Goal: Task Accomplishment & Management: Use online tool/utility

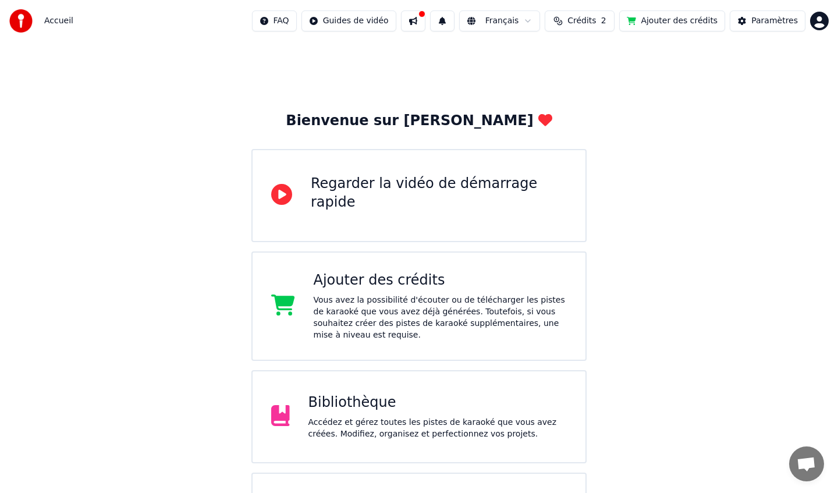
click at [423, 410] on div "Bibliothèque" at bounding box center [438, 403] width 259 height 19
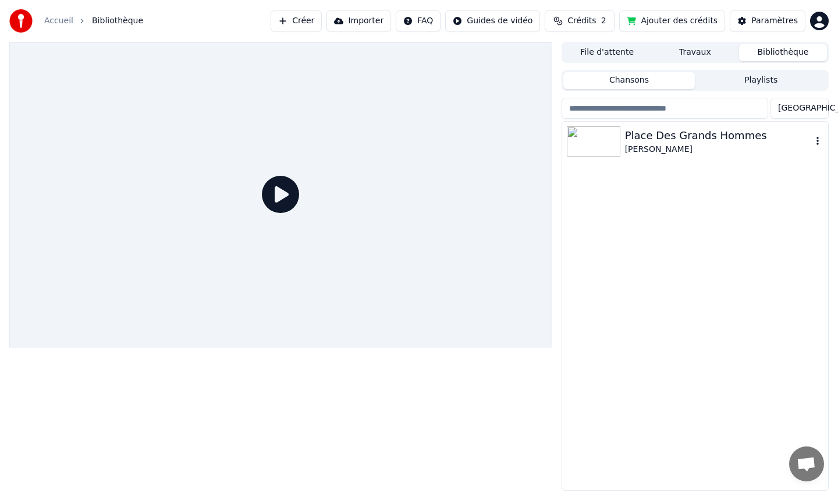
click at [625, 142] on div "Place Des Grands Hommes" at bounding box center [718, 136] width 187 height 16
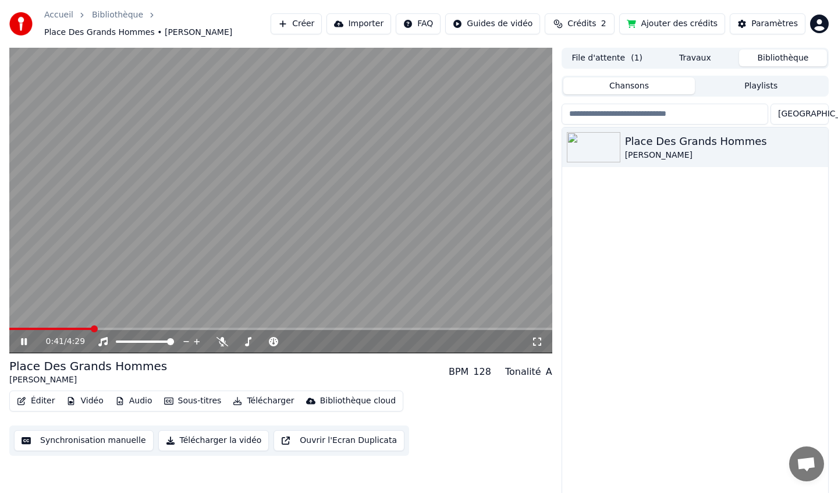
click at [92, 329] on span at bounding box center [94, 328] width 7 height 7
click at [200, 325] on span at bounding box center [196, 328] width 7 height 7
click at [22, 341] on icon at bounding box center [24, 341] width 6 height 7
click at [31, 402] on button "Éditer" at bounding box center [35, 401] width 47 height 16
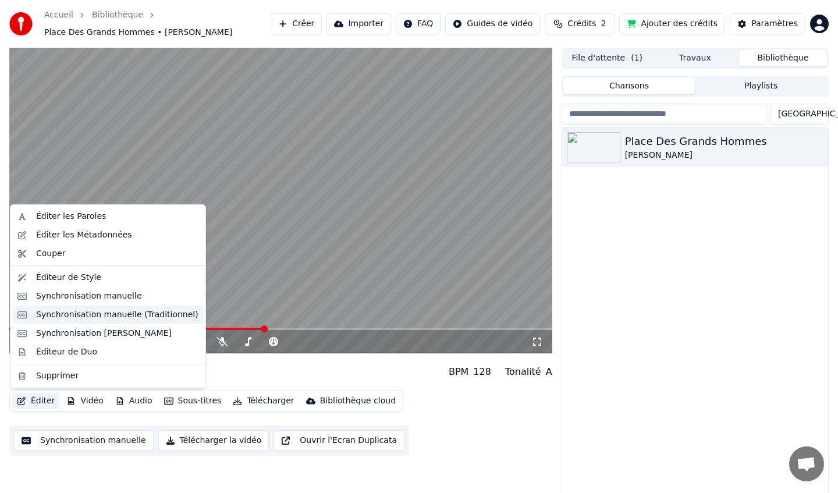
click at [58, 315] on div "Synchronisation manuelle (Traditionnel)" at bounding box center [117, 315] width 162 height 12
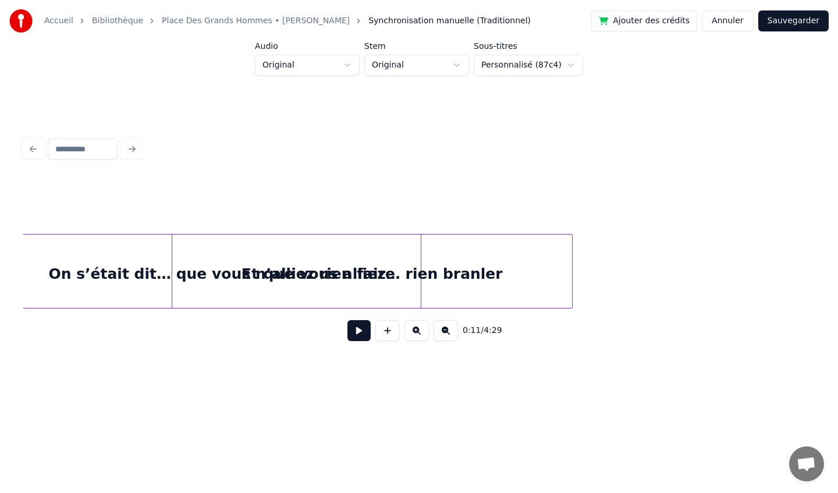
scroll to position [0, 1435]
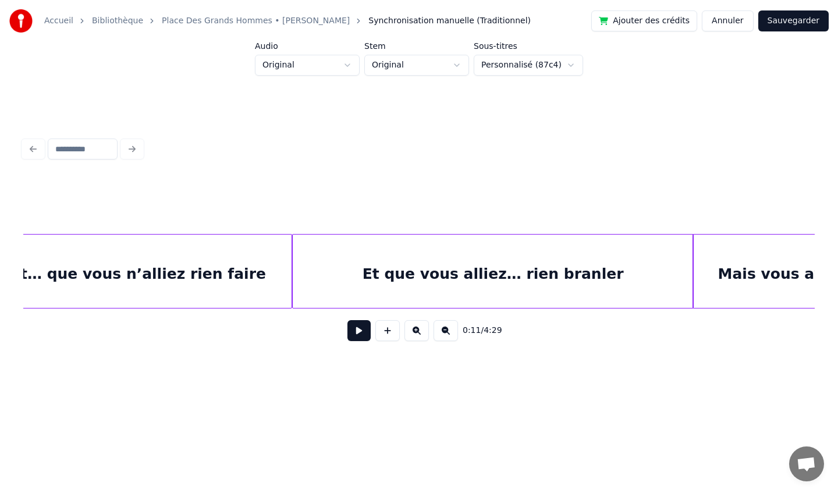
click at [504, 283] on div "Et que vous alliez… rien branler" at bounding box center [493, 274] width 400 height 79
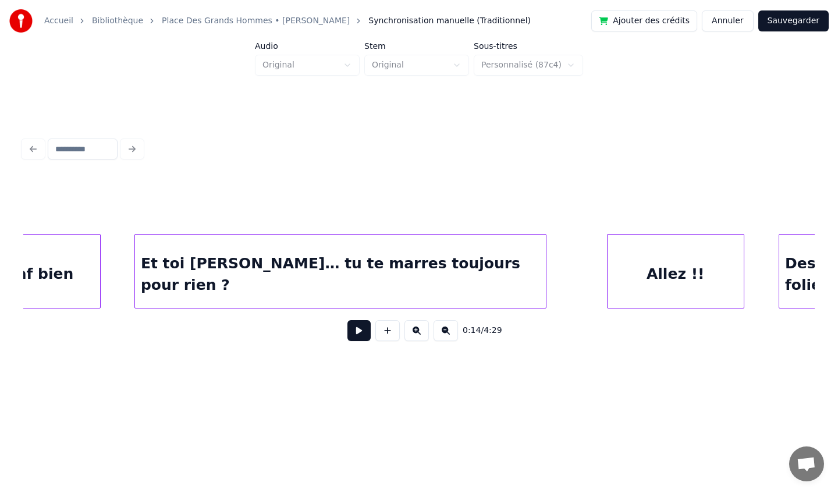
scroll to position [0, 14381]
click at [447, 247] on div "Et toi [PERSON_NAME]… tu te marres toujours pour rien ?" at bounding box center [341, 274] width 411 height 79
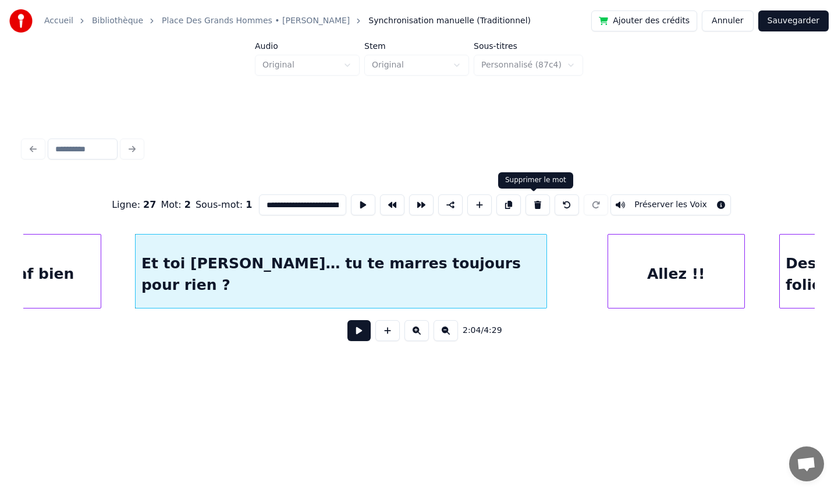
click at [532, 207] on button at bounding box center [538, 204] width 24 height 21
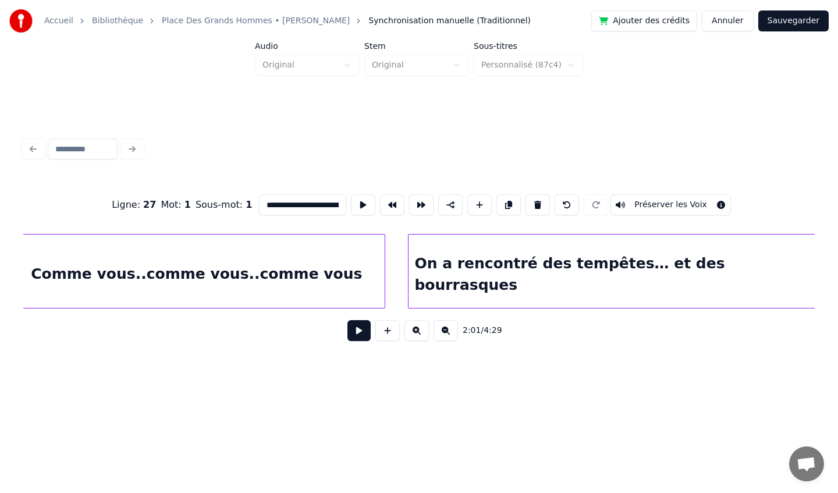
scroll to position [0, 17236]
click at [317, 278] on div "Comme vous..comme vous..comme vous" at bounding box center [199, 274] width 376 height 79
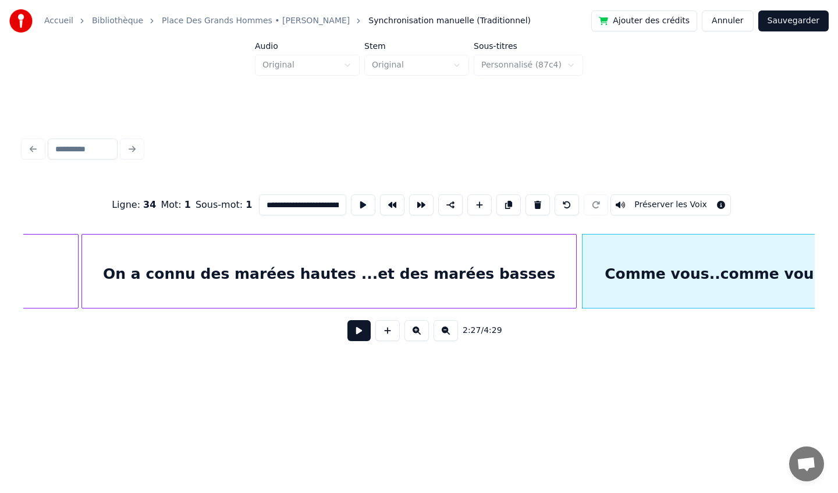
scroll to position [0, 16652]
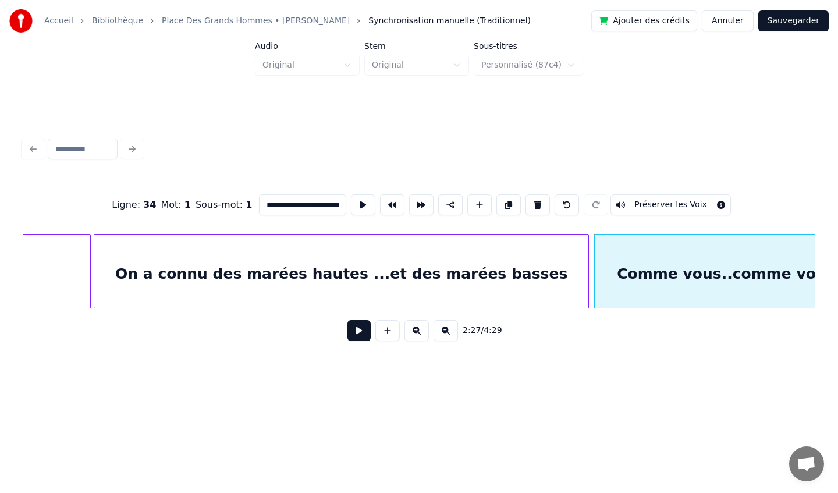
click at [317, 278] on div "On a connu des marées hautes ...et des marées basses" at bounding box center [341, 274] width 494 height 79
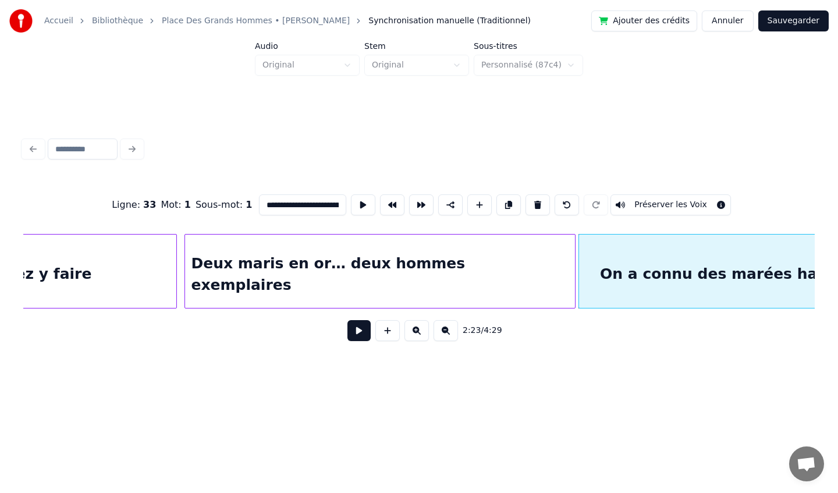
scroll to position [0, 16165]
click at [317, 278] on div "Deux maris en or… deux hommes exemplaires" at bounding box center [382, 274] width 390 height 79
type input "**********"
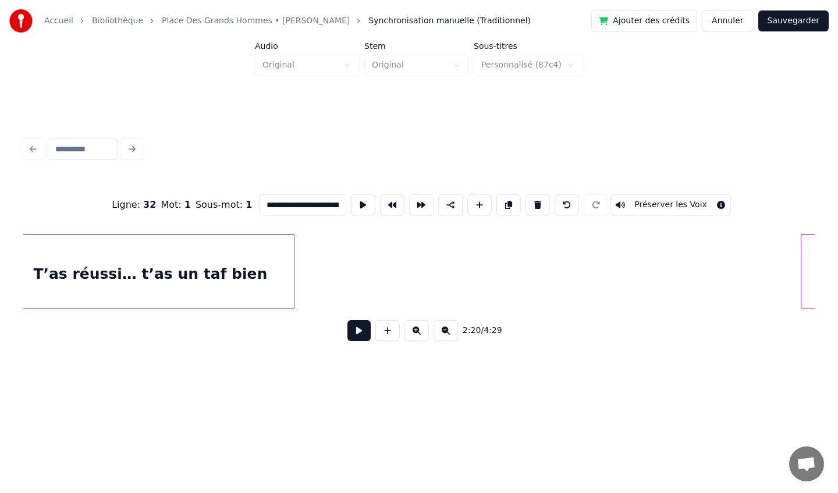
scroll to position [0, 14200]
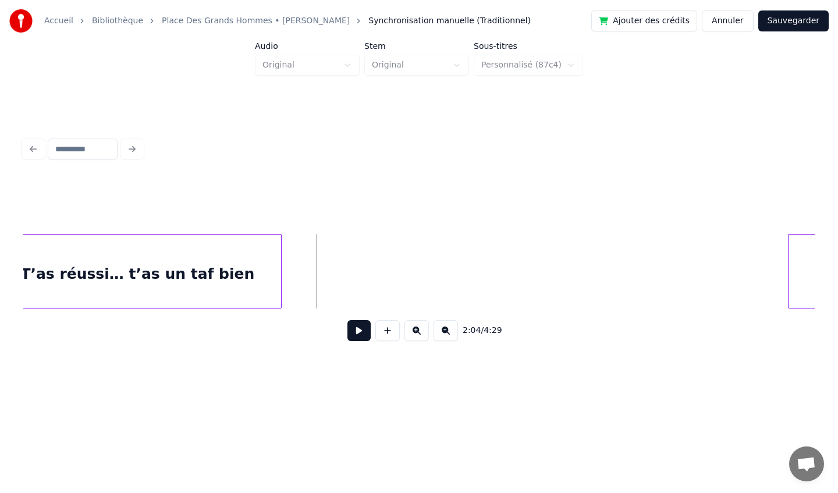
click at [776, 22] on button "Sauvegarder" at bounding box center [794, 20] width 70 height 21
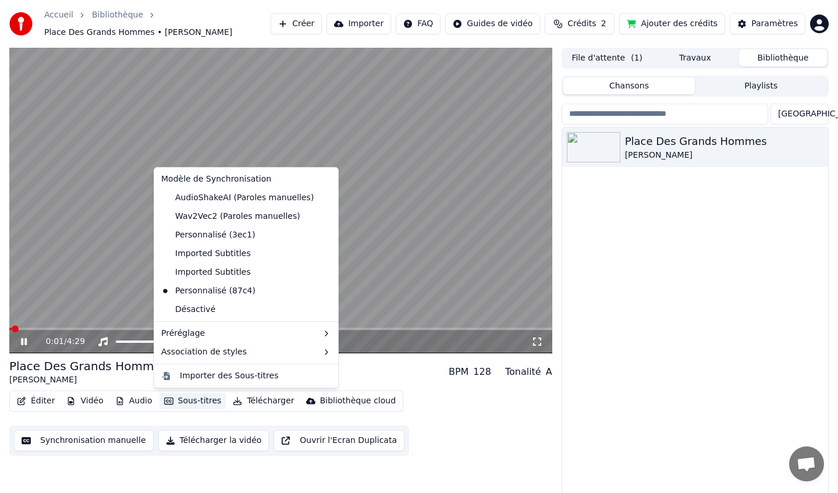
click at [187, 404] on button "Sous-titres" at bounding box center [193, 401] width 67 height 16
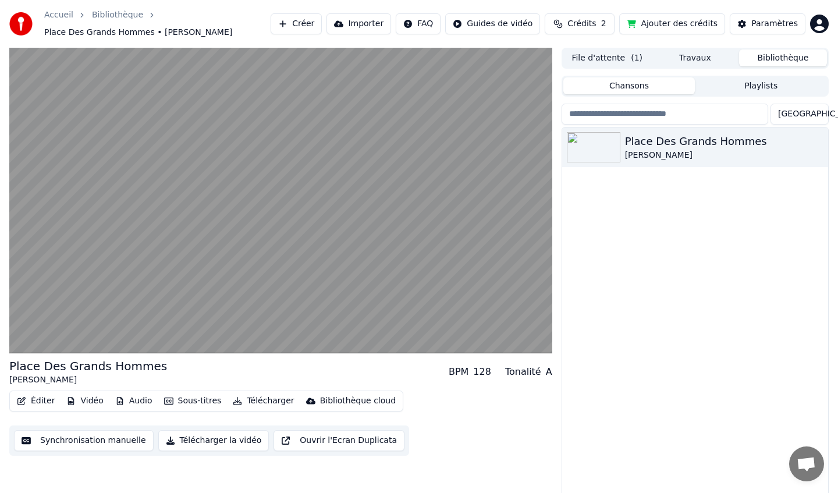
click at [416, 419] on div "Éditer Vidéo Audio Sous-titres Télécharger Bibliothèque cloud Synchronisation m…" at bounding box center [280, 423] width 543 height 65
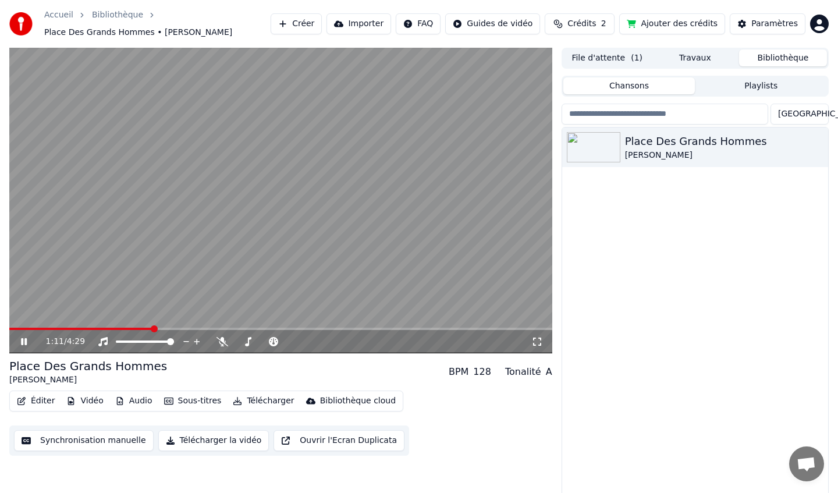
click at [158, 325] on span at bounding box center [154, 328] width 7 height 7
click at [285, 330] on span at bounding box center [281, 328] width 7 height 7
click at [22, 341] on icon at bounding box center [24, 341] width 6 height 7
click at [22, 341] on icon at bounding box center [23, 342] width 7 height 8
click at [157, 331] on span at bounding box center [160, 328] width 7 height 7
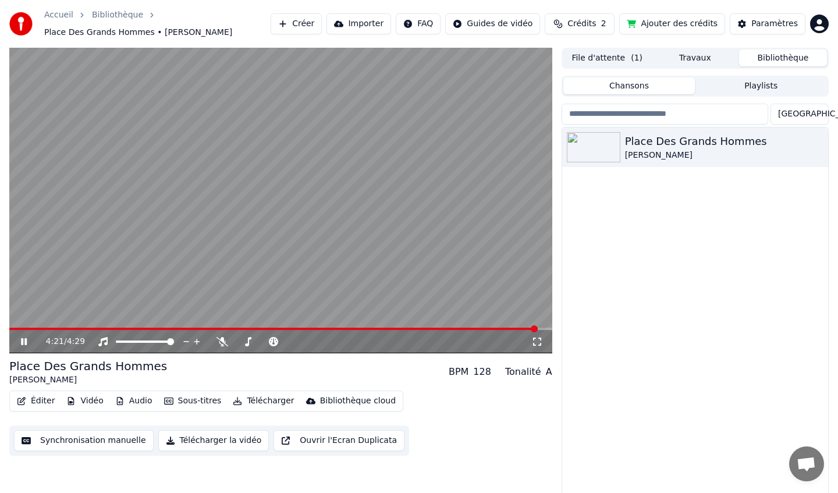
click at [24, 341] on icon at bounding box center [32, 341] width 27 height 9
click at [206, 438] on button "Télécharger la vidéo" at bounding box center [213, 440] width 111 height 21
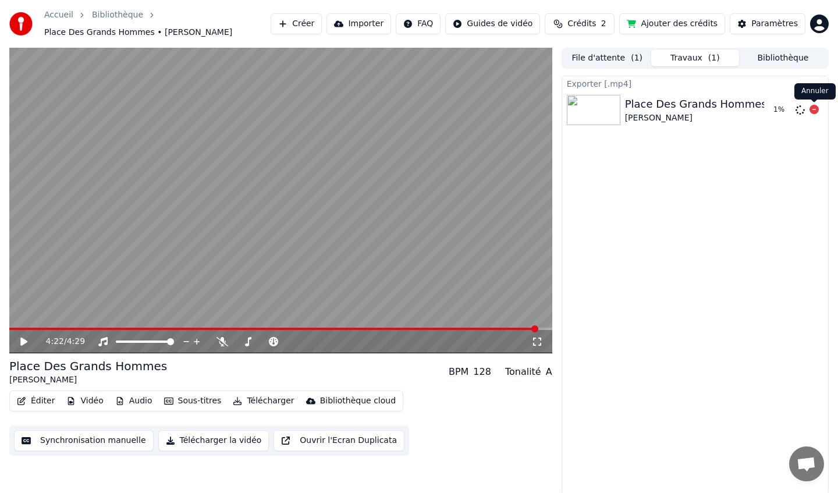
click at [814, 109] on icon at bounding box center [814, 109] width 9 height 9
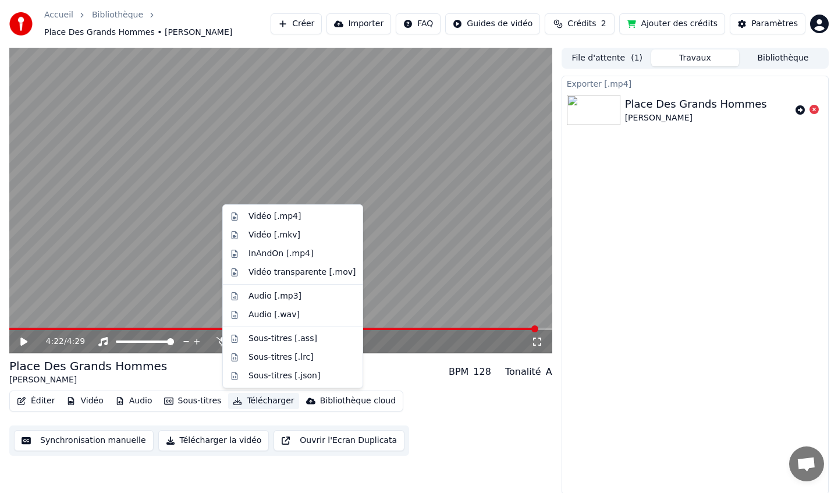
click at [276, 399] on button "Télécharger" at bounding box center [263, 401] width 70 height 16
click at [269, 274] on div "Vidéo transparente [.mov]" at bounding box center [302, 273] width 107 height 12
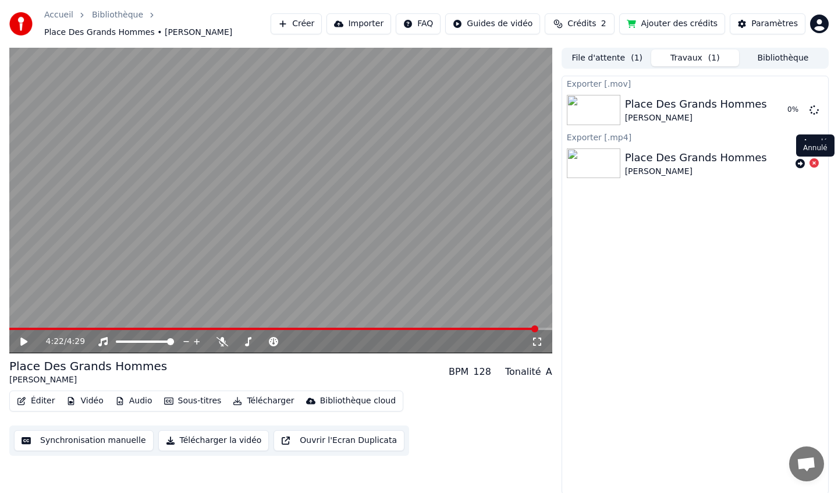
click at [816, 164] on icon at bounding box center [814, 162] width 9 height 9
click at [813, 113] on icon at bounding box center [814, 109] width 9 height 9
click at [675, 267] on div "Exporter [.mov] Place Des Grands Hommes [PERSON_NAME] Exporter [.mp4] Place Des…" at bounding box center [695, 285] width 267 height 419
click at [799, 165] on icon at bounding box center [800, 163] width 9 height 9
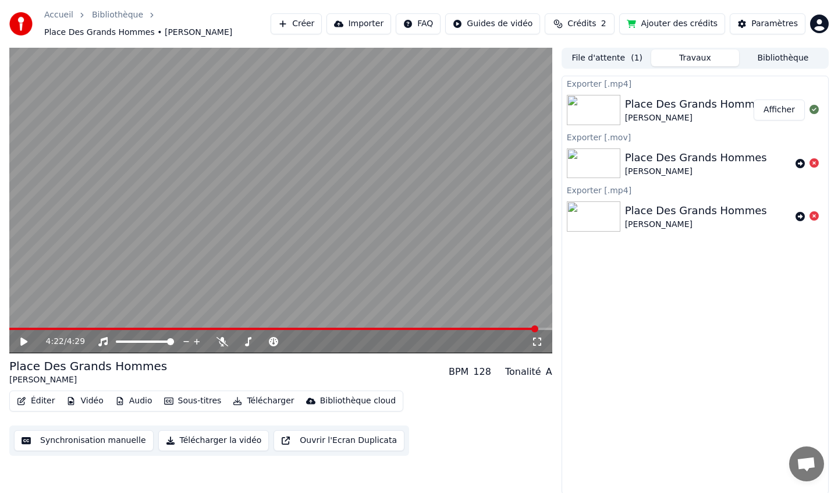
click at [772, 113] on button "Afficher" at bounding box center [779, 110] width 51 height 21
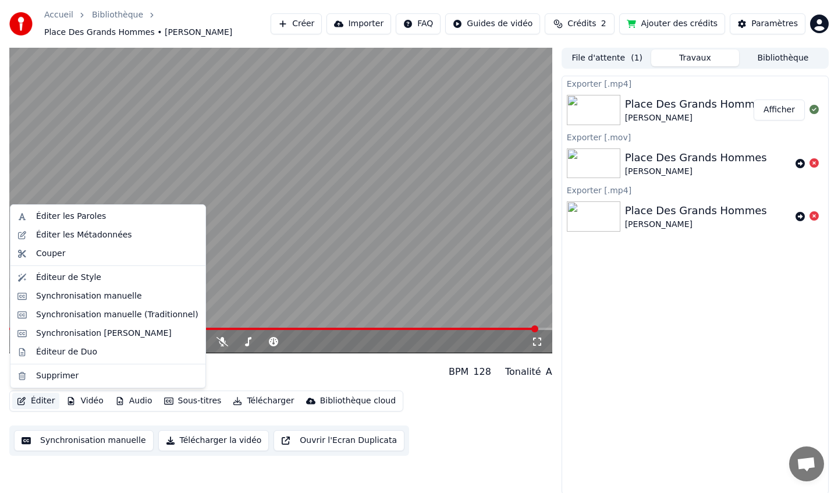
click at [35, 399] on button "Éditer" at bounding box center [35, 401] width 47 height 16
click at [63, 310] on div "Synchronisation manuelle (Traditionnel)" at bounding box center [117, 315] width 162 height 12
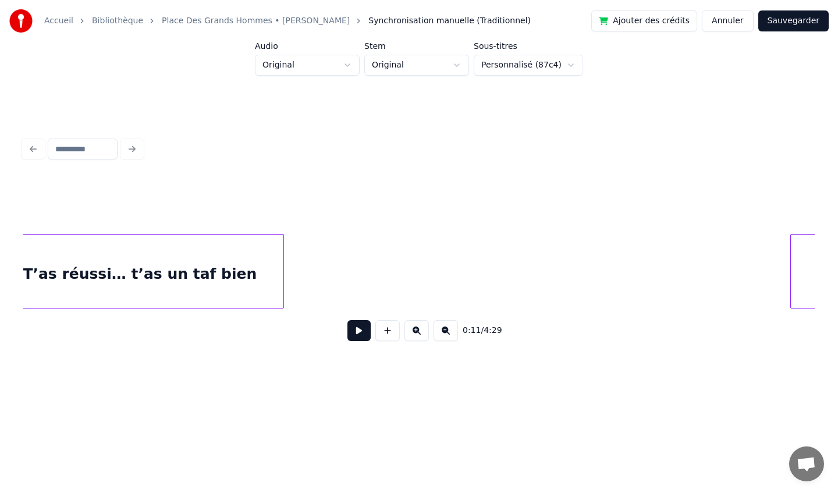
scroll to position [0, 14135]
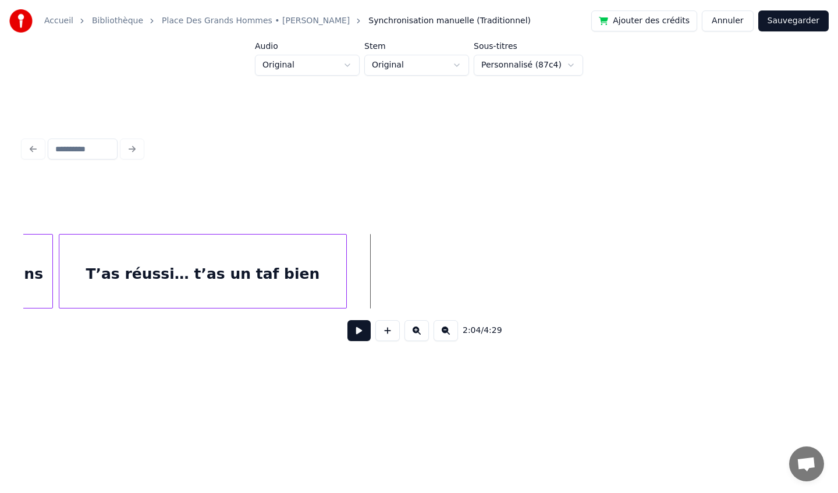
click at [283, 256] on div "T’as réussi… t’as un taf bien" at bounding box center [202, 274] width 287 height 79
click at [389, 331] on button at bounding box center [388, 330] width 24 height 21
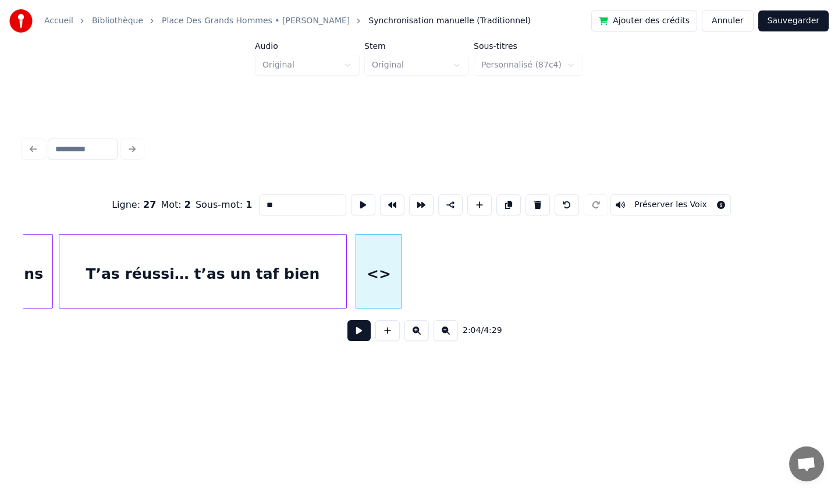
drag, startPoint x: 280, startPoint y: 207, endPoint x: 236, endPoint y: 203, distance: 43.9
click at [236, 203] on div "Ligne : 27 Mot : 2 Sous-mot : 1 ** Préserver les Voix" at bounding box center [419, 205] width 792 height 58
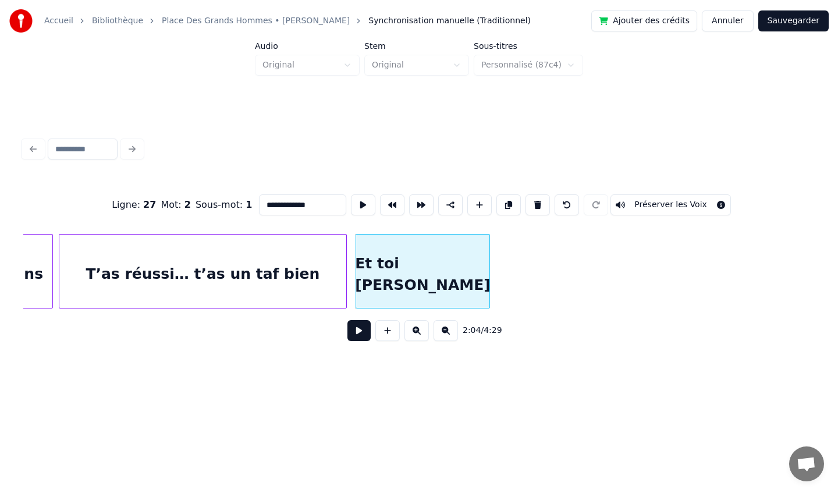
click at [489, 263] on div at bounding box center [487, 271] width 3 height 73
type input "**********"
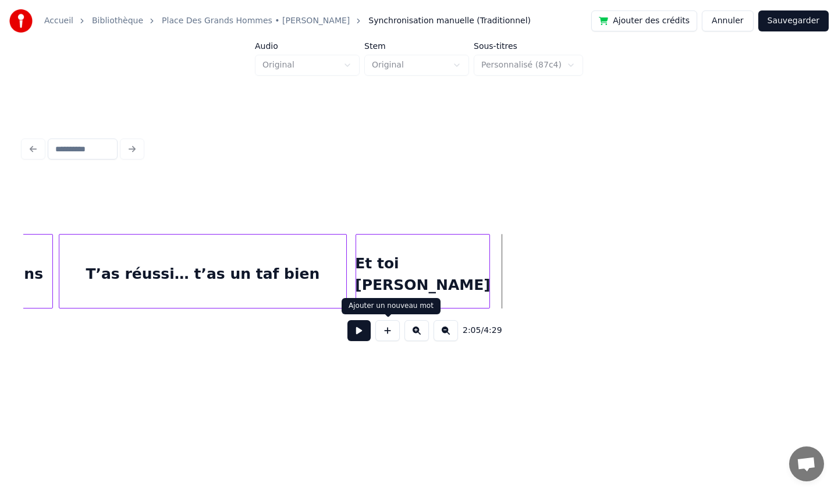
click at [389, 335] on button at bounding box center [388, 330] width 24 height 21
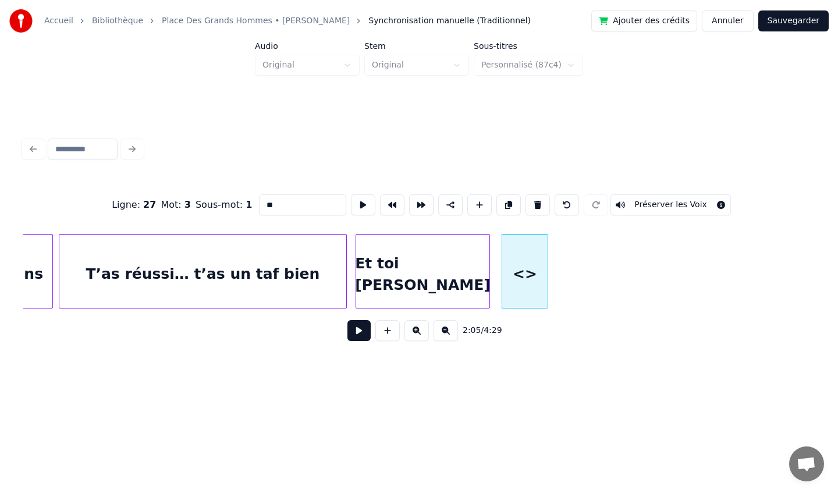
click at [309, 206] on input "**" at bounding box center [302, 204] width 87 height 21
type input "*"
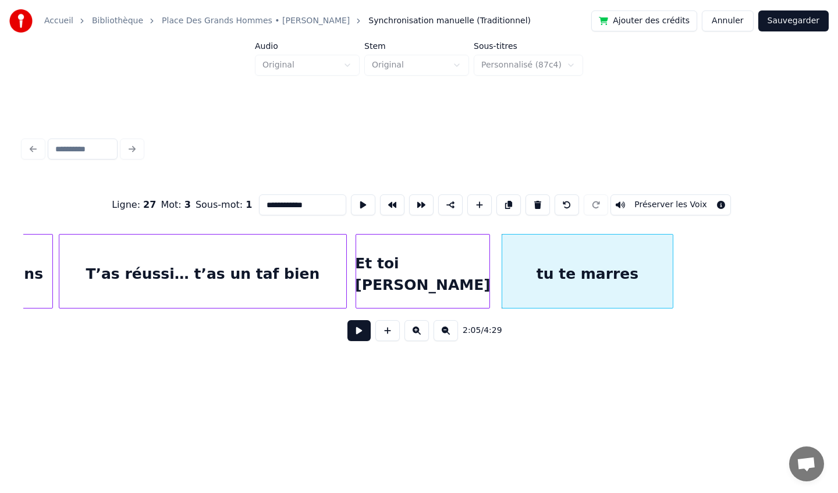
click at [670, 278] on div at bounding box center [671, 271] width 3 height 73
click at [602, 257] on div "tu te marres" at bounding box center [588, 274] width 171 height 79
click at [451, 261] on div "Et toi [PERSON_NAME]" at bounding box center [422, 274] width 133 height 79
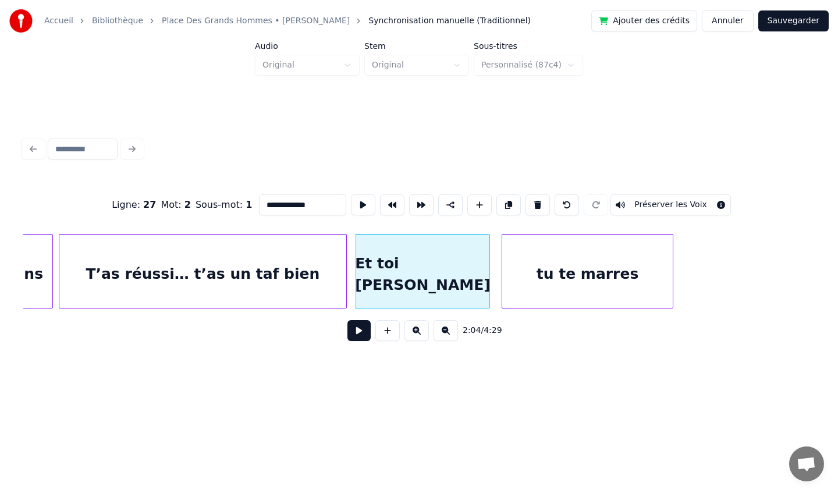
click at [536, 269] on div "tu te marres" at bounding box center [588, 274] width 171 height 79
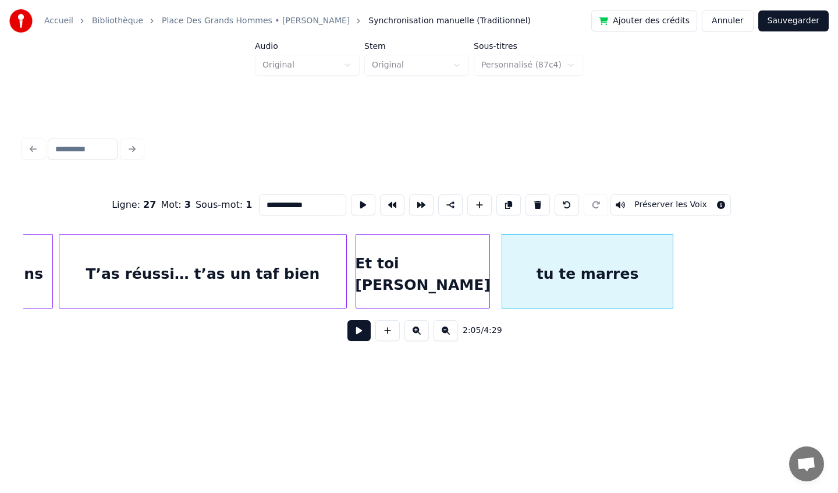
click at [437, 252] on div "Et toi [PERSON_NAME]" at bounding box center [422, 274] width 133 height 79
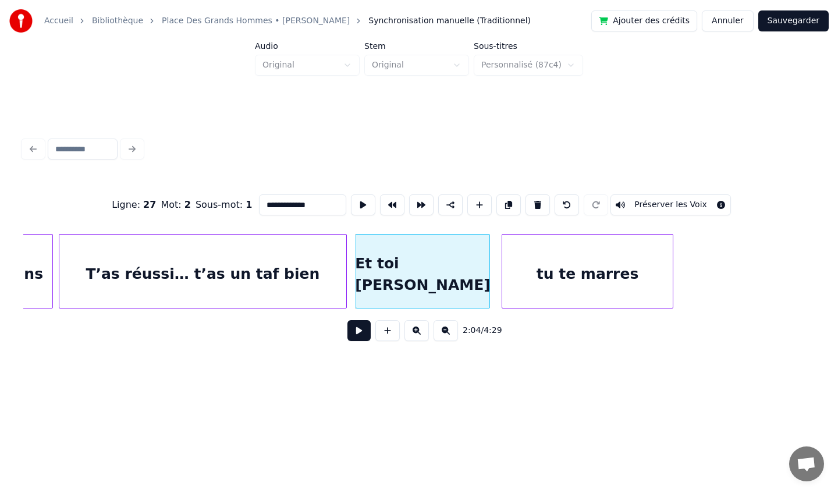
click at [549, 270] on div "tu te marres" at bounding box center [588, 274] width 171 height 79
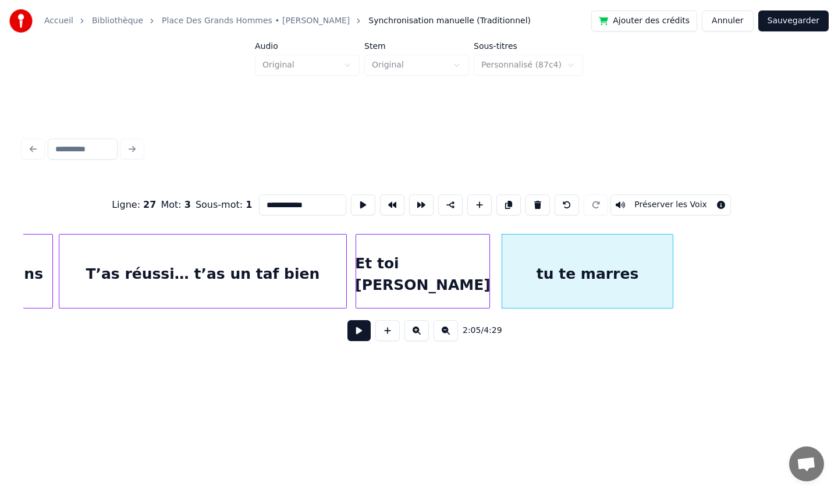
click at [409, 264] on div "Et toi [PERSON_NAME]" at bounding box center [422, 274] width 133 height 79
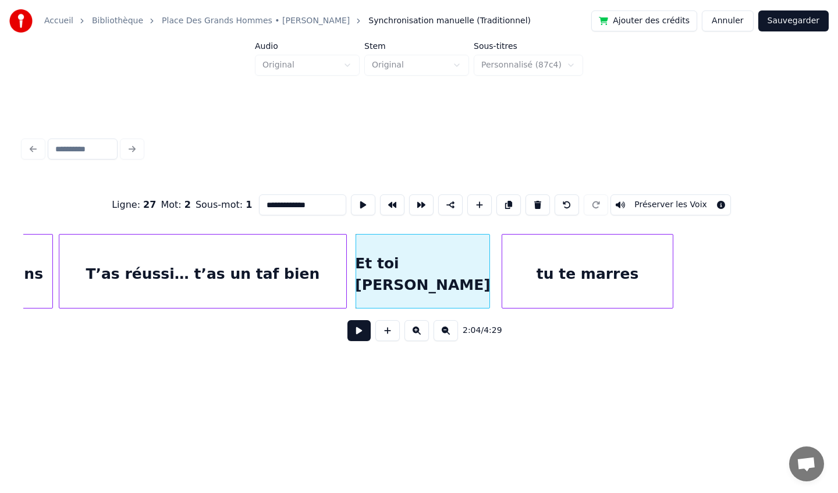
click at [562, 296] on div "tu te marres" at bounding box center [588, 274] width 171 height 79
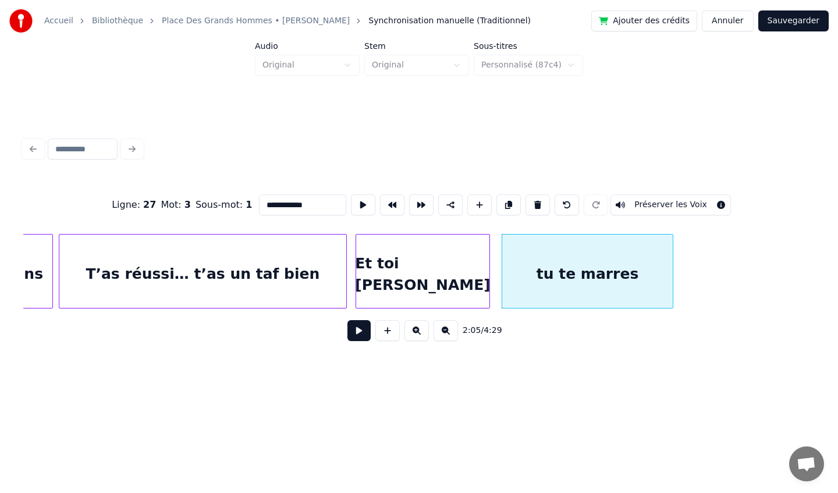
click at [438, 260] on div "Et toi [PERSON_NAME]" at bounding box center [422, 274] width 133 height 79
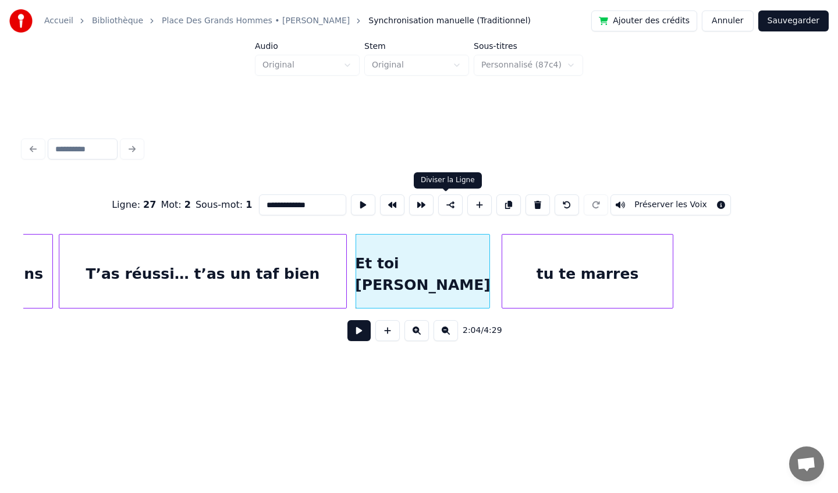
click at [447, 206] on button at bounding box center [450, 204] width 24 height 21
click at [563, 265] on div "tu te marres" at bounding box center [588, 274] width 171 height 79
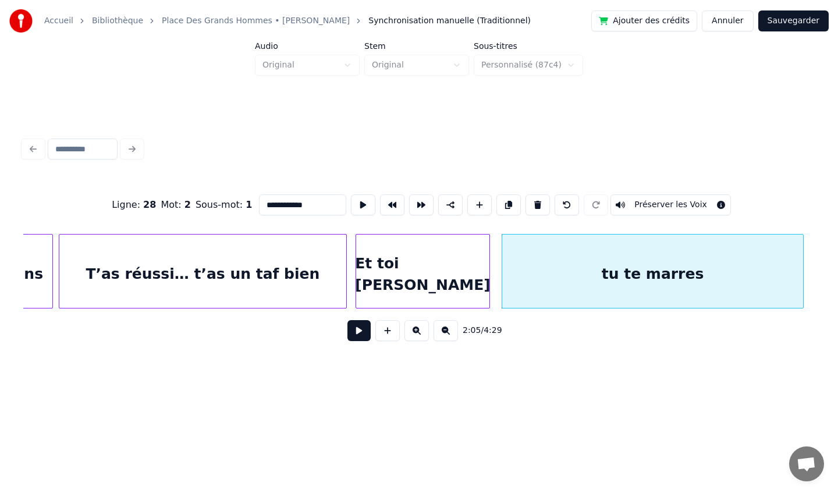
click at [804, 267] on div "tu te marres" at bounding box center [653, 271] width 302 height 75
click at [327, 213] on input "**********" at bounding box center [302, 204] width 87 height 21
type input "**********"
click at [597, 339] on div "2:05 / 4:29" at bounding box center [419, 331] width 773 height 26
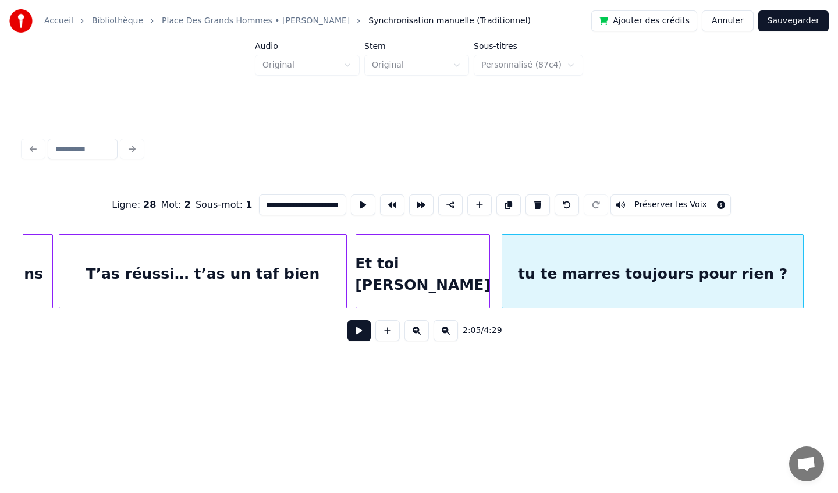
scroll to position [0, 0]
click at [645, 136] on div "**********" at bounding box center [419, 242] width 801 height 231
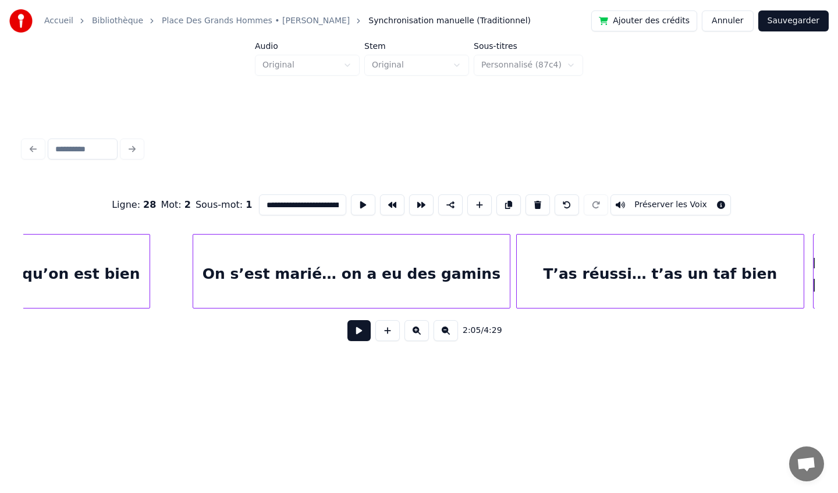
scroll to position [0, 13676]
click at [808, 19] on button "Sauvegarder" at bounding box center [794, 20] width 70 height 21
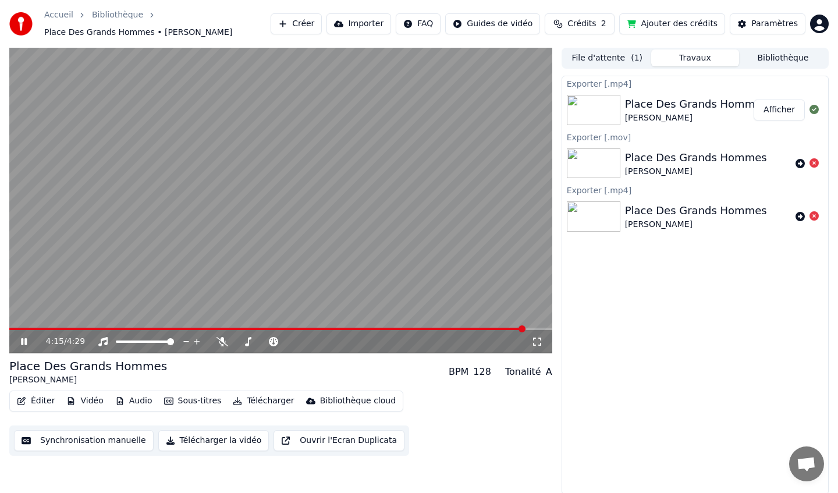
click at [24, 344] on icon at bounding box center [32, 341] width 27 height 9
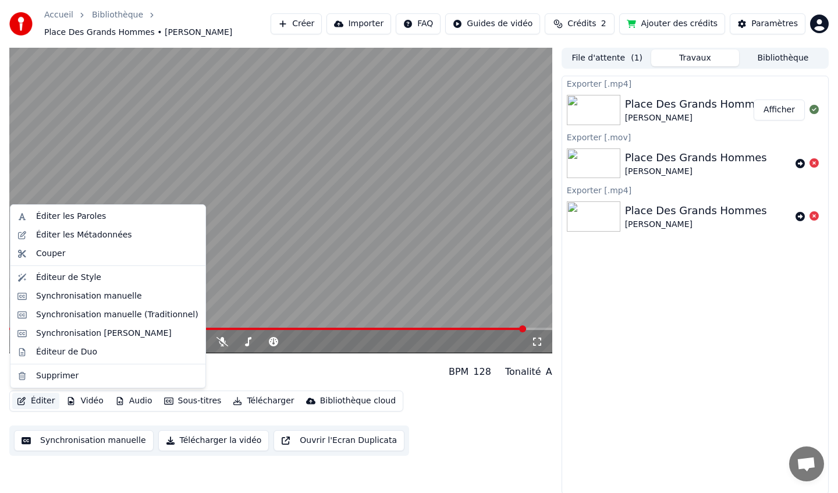
click at [38, 399] on button "Éditer" at bounding box center [35, 401] width 47 height 16
click at [83, 318] on div "Synchronisation manuelle (Traditionnel)" at bounding box center [117, 315] width 162 height 12
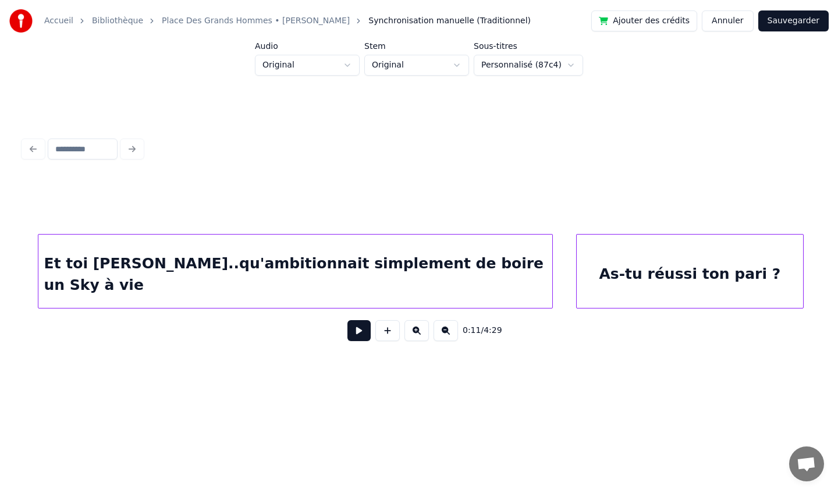
scroll to position [0, 19222]
click at [517, 268] on div "Et toi [PERSON_NAME]..qu'ambitionnait simplement de boire un Sky à vie" at bounding box center [295, 274] width 515 height 79
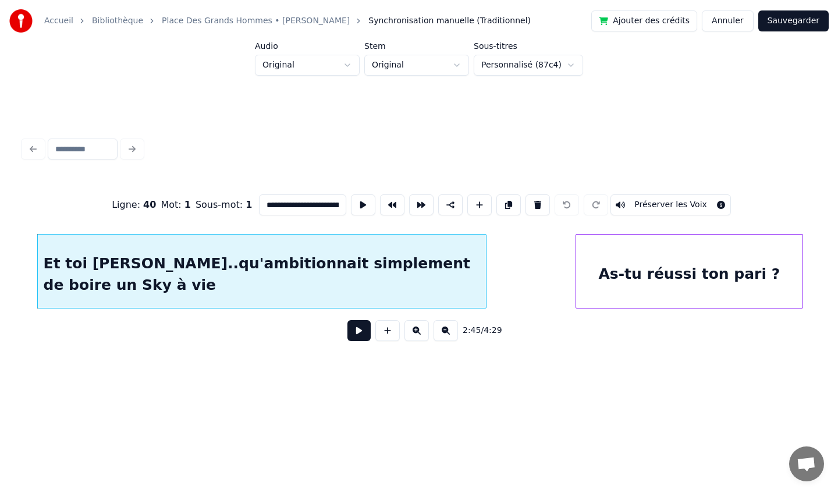
click at [485, 279] on div at bounding box center [484, 271] width 3 height 73
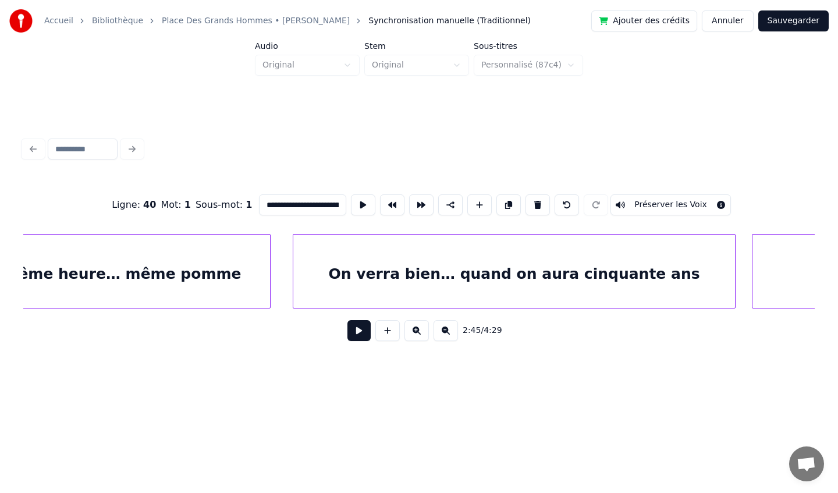
scroll to position [0, 26125]
click at [597, 269] on div "On verra bien… quand on aura cinquante ans" at bounding box center [512, 274] width 442 height 79
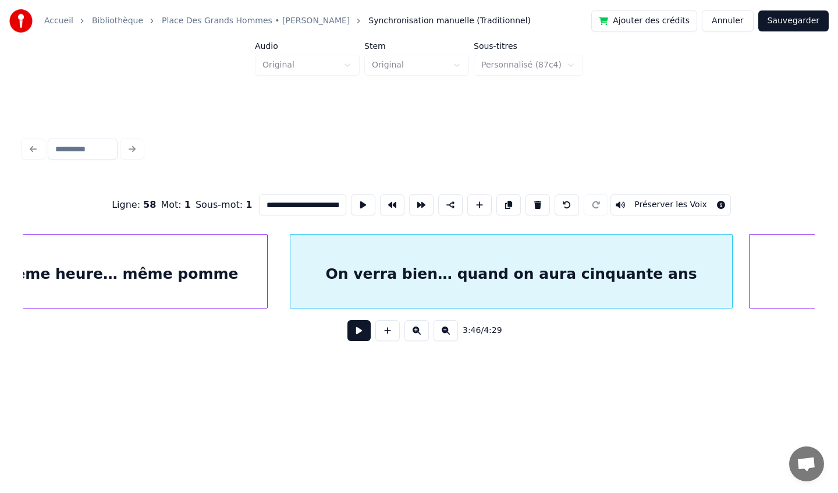
click at [316, 206] on input "**********" at bounding box center [302, 204] width 87 height 21
click at [677, 284] on div "On verra bien… quand on aura 50 ans" at bounding box center [512, 274] width 442 height 79
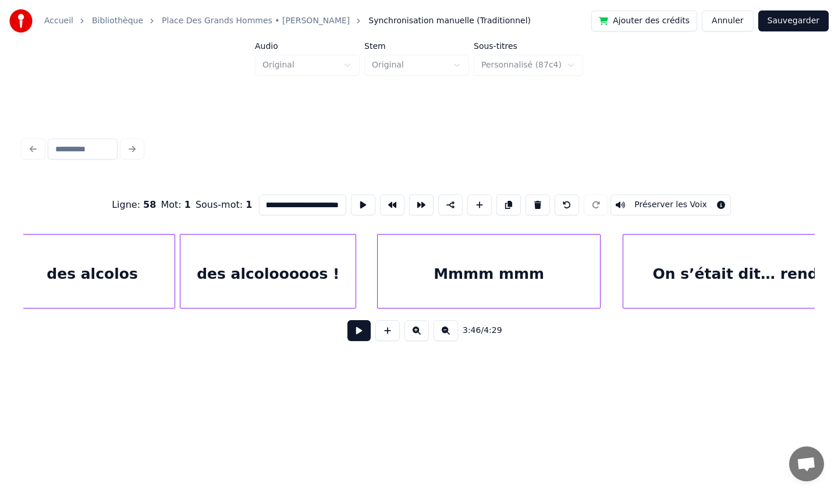
scroll to position [0, 27228]
click at [418, 261] on div "Mmmm mmm" at bounding box center [488, 274] width 222 height 79
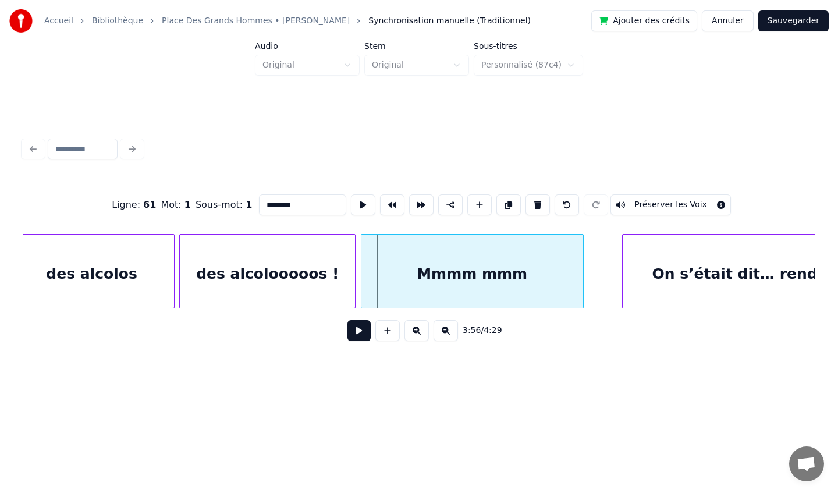
click at [454, 260] on div "Mmmm mmm" at bounding box center [473, 274] width 222 height 79
click at [333, 260] on div "des alcolooooos !" at bounding box center [267, 274] width 175 height 79
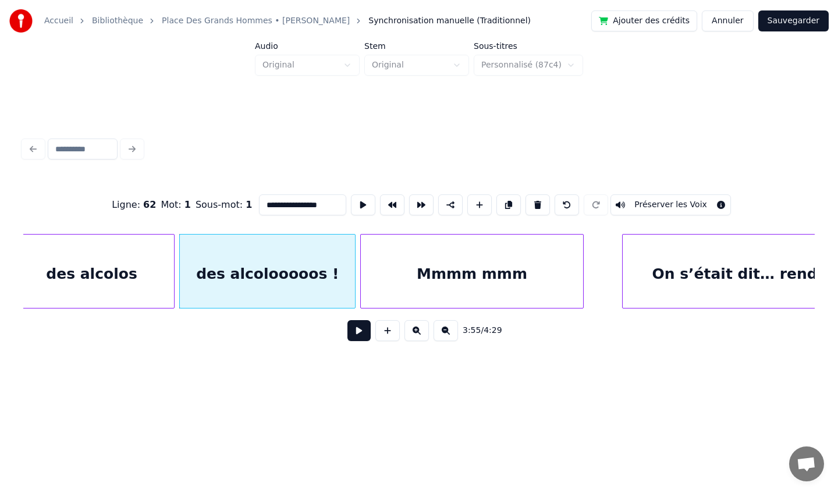
click at [136, 284] on div "des alcolos" at bounding box center [91, 274] width 164 height 79
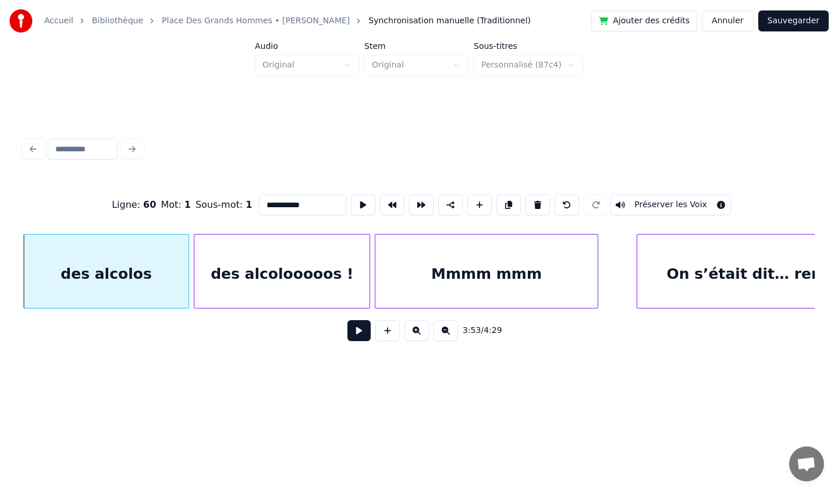
click at [297, 255] on div "des alcolooooos !" at bounding box center [281, 274] width 175 height 79
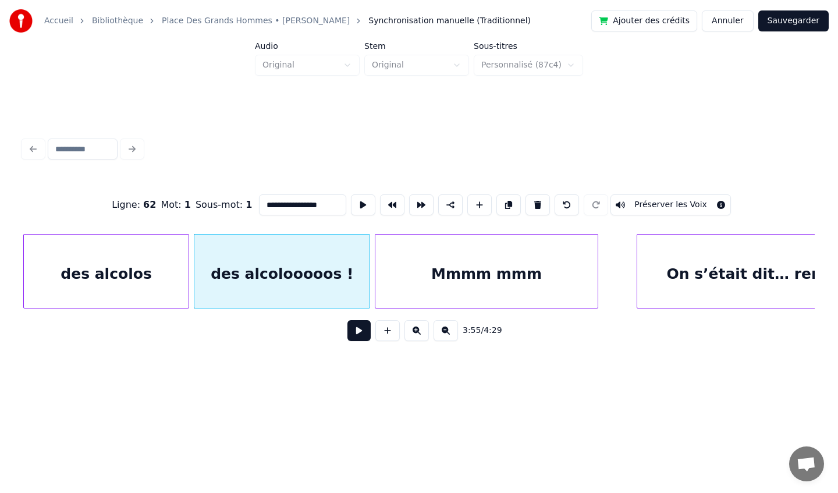
click at [502, 263] on div "Mmmm mmm" at bounding box center [487, 274] width 222 height 79
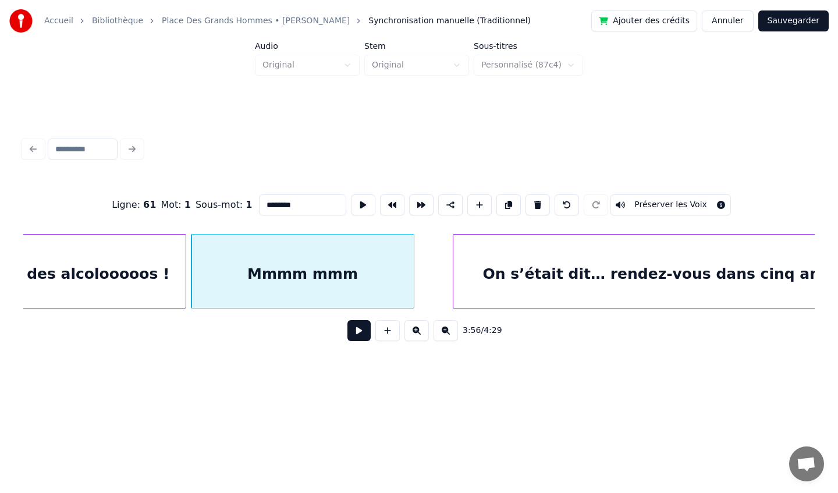
scroll to position [0, 27412]
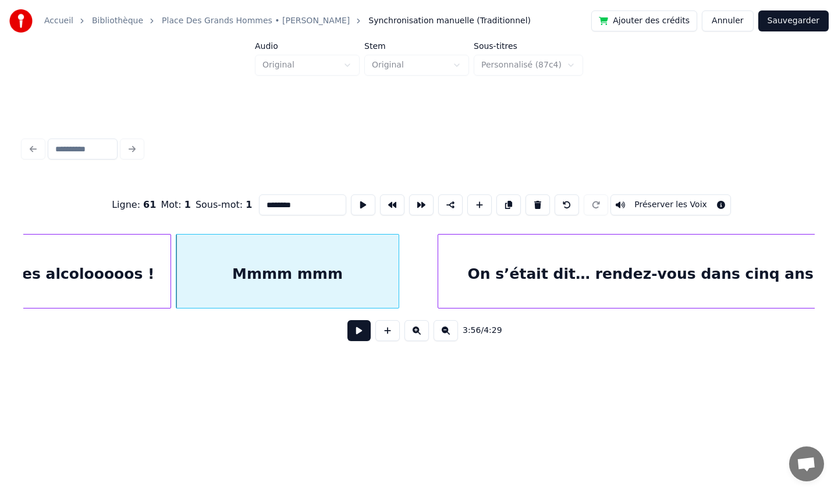
click at [558, 254] on div "On s’était dit… rendez-vous dans cinq ans" at bounding box center [640, 274] width 405 height 79
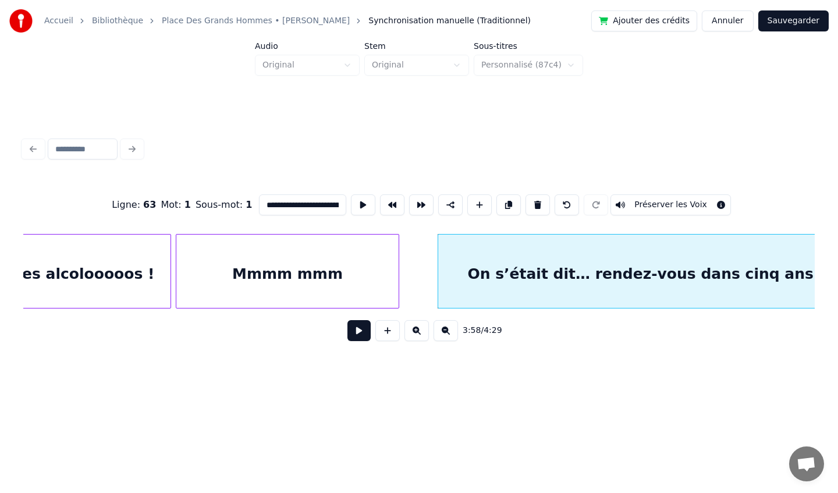
click at [327, 259] on div "Mmmm mmm" at bounding box center [287, 274] width 222 height 79
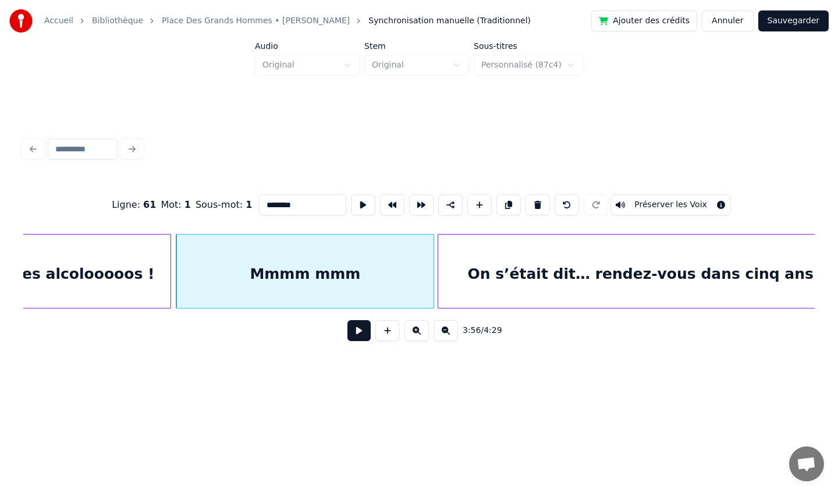
click at [433, 278] on div at bounding box center [431, 271] width 3 height 73
type input "********"
click at [797, 22] on button "Sauvegarder" at bounding box center [794, 20] width 70 height 21
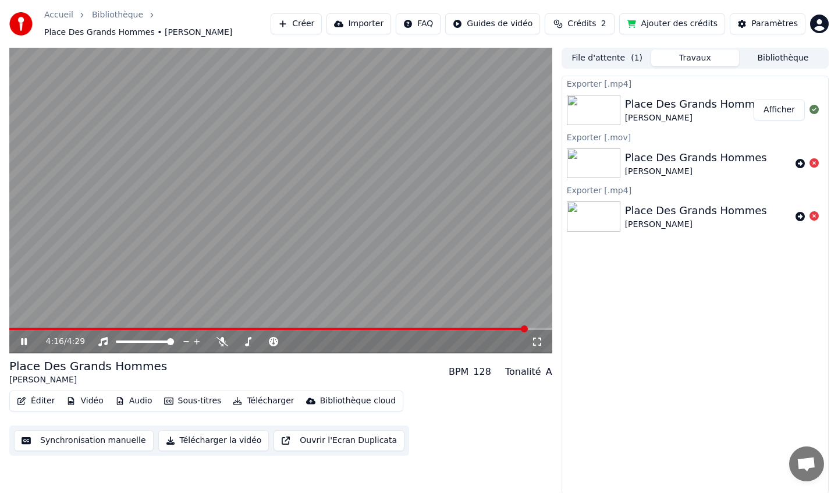
click at [24, 341] on icon at bounding box center [32, 341] width 27 height 9
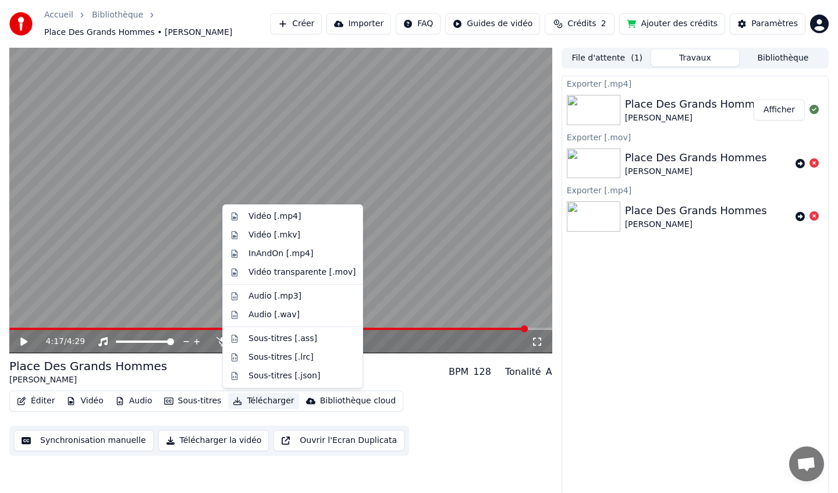
click at [269, 402] on button "Télécharger" at bounding box center [263, 401] width 70 height 16
click at [267, 270] on div "Vidéo transparente [.mov]" at bounding box center [302, 273] width 107 height 12
